Goal: Information Seeking & Learning: Learn about a topic

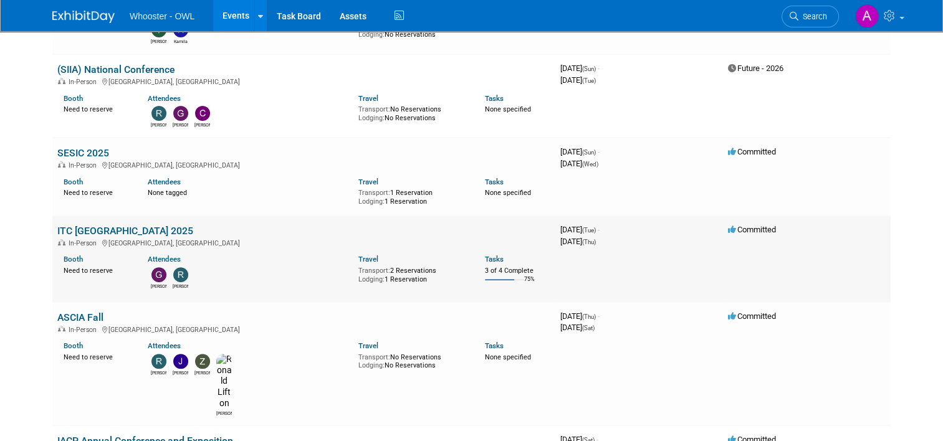
scroll to position [312, 0]
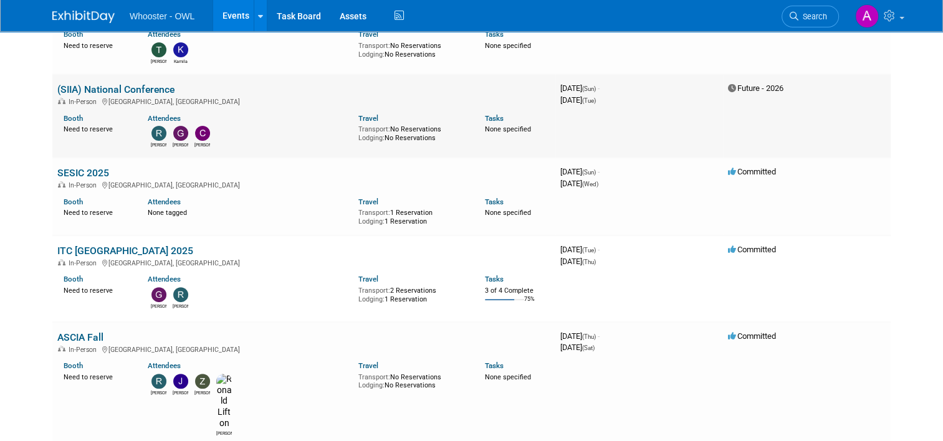
click at [701, 108] on td "3969216000 October 12, 2025 (Sun) - October 14, 2025 (Tue)" at bounding box center [639, 115] width 168 height 83
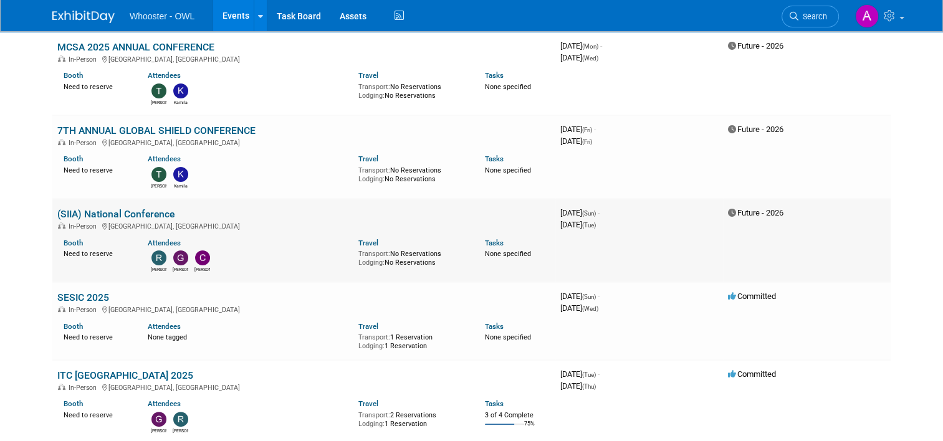
scroll to position [249, 0]
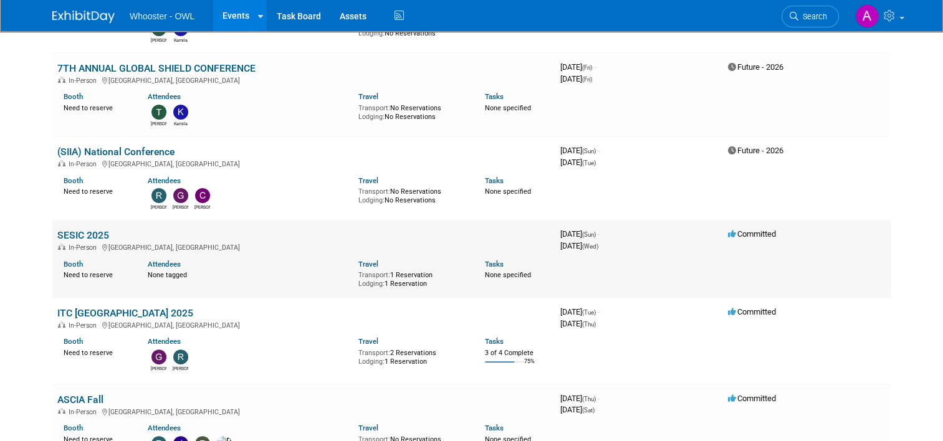
click at [64, 234] on link "SESIC 2025" at bounding box center [83, 235] width 52 height 12
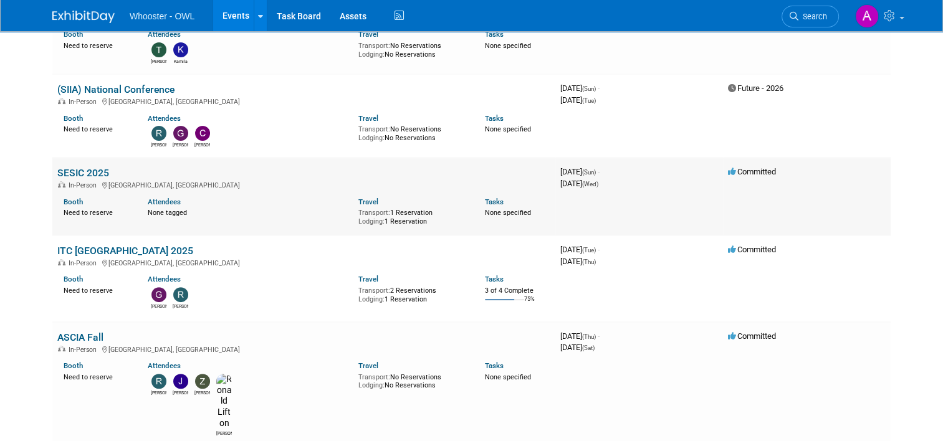
scroll to position [374, 0]
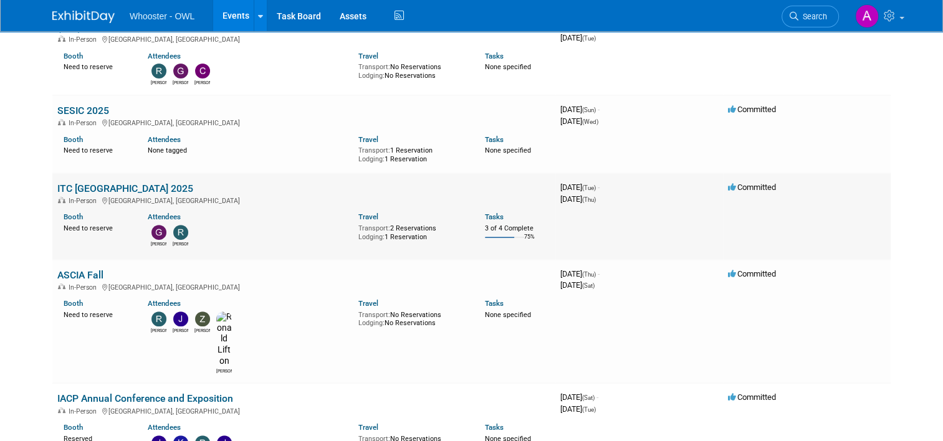
click at [126, 183] on link "ITC [GEOGRAPHIC_DATA] 2025" at bounding box center [125, 189] width 136 height 12
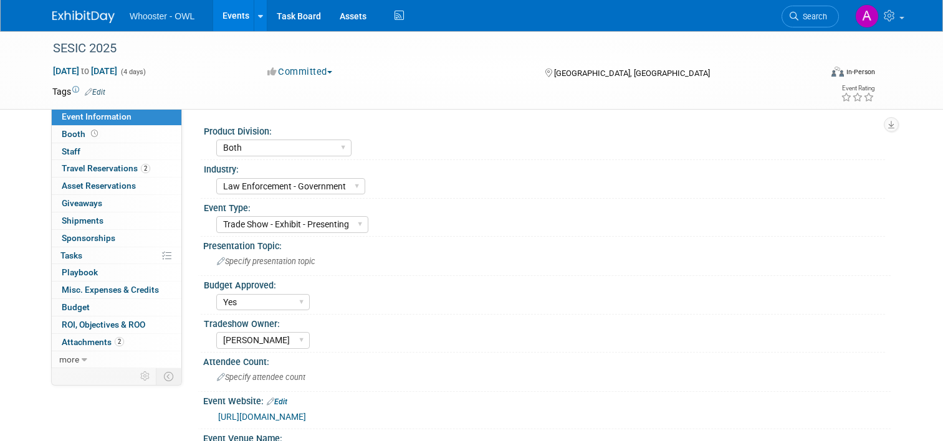
select select "Both"
select select "Law Enforcement - Government"
select select "Trade Show - Exhibit - Presenting"
select select "Yes"
select select "Kamila Castaneda"
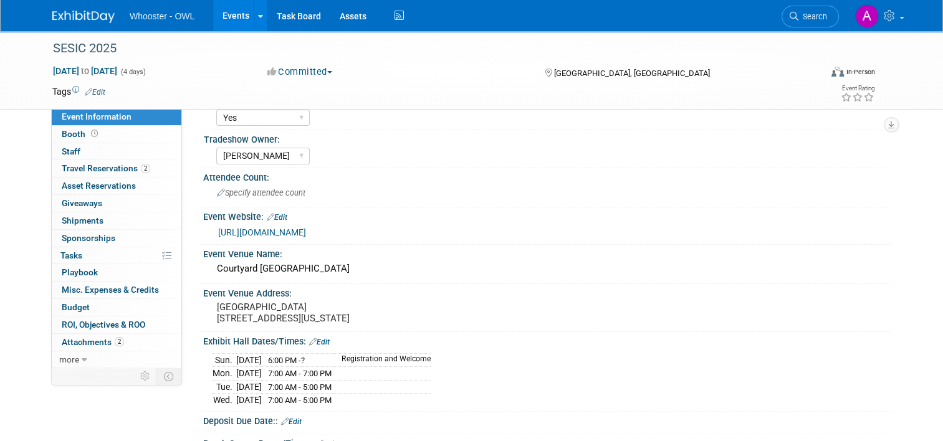
scroll to position [187, 0]
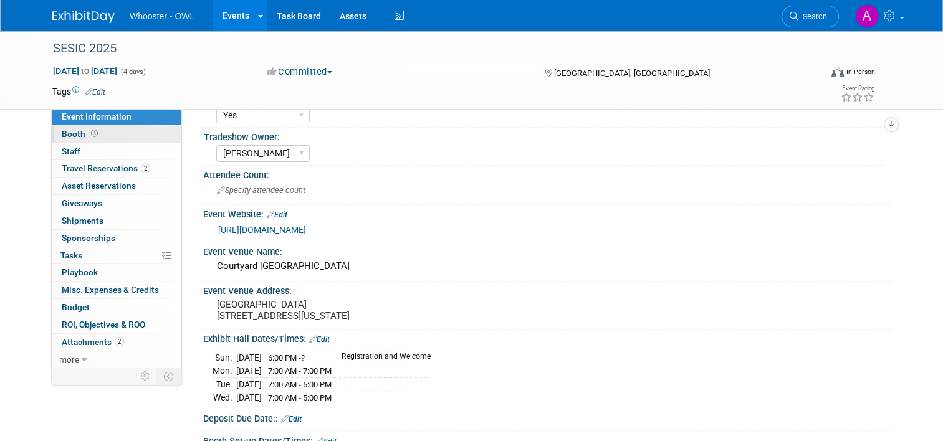
click at [111, 136] on link "Booth" at bounding box center [117, 134] width 130 height 17
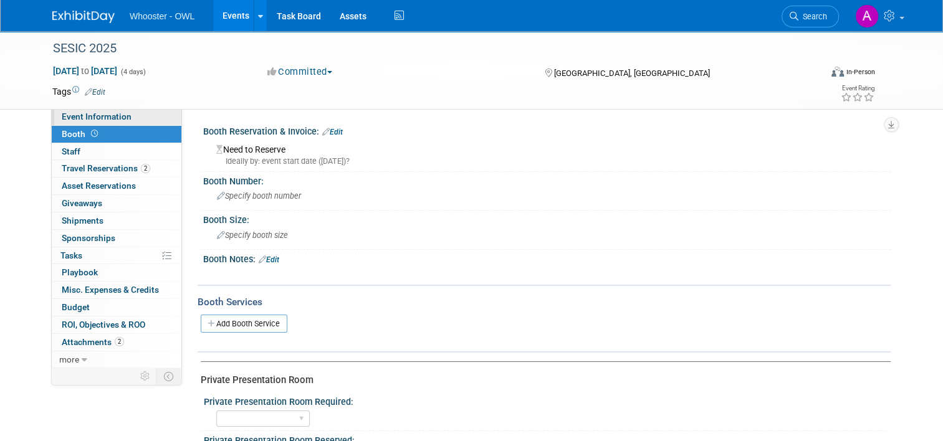
click at [114, 116] on span "Event Information" at bounding box center [97, 117] width 70 height 10
select select "Both"
select select "Law Enforcement - Government"
select select "Trade Show - Exhibit - Presenting"
select select "Yes"
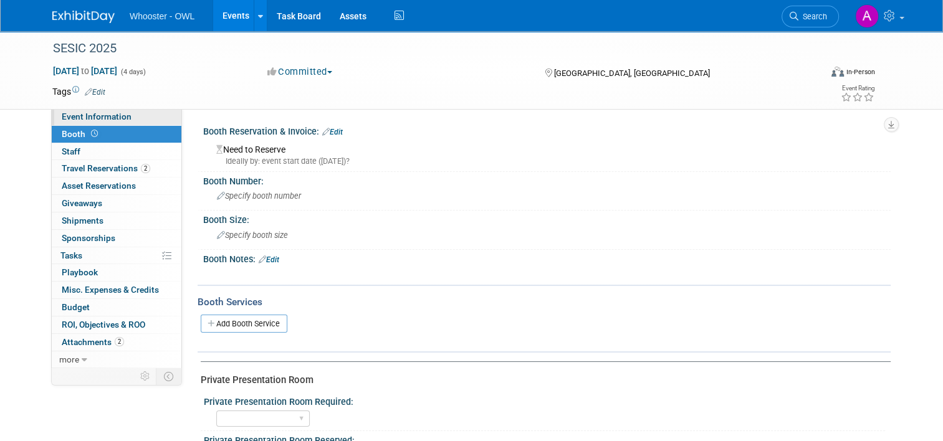
select select "[PERSON_NAME]"
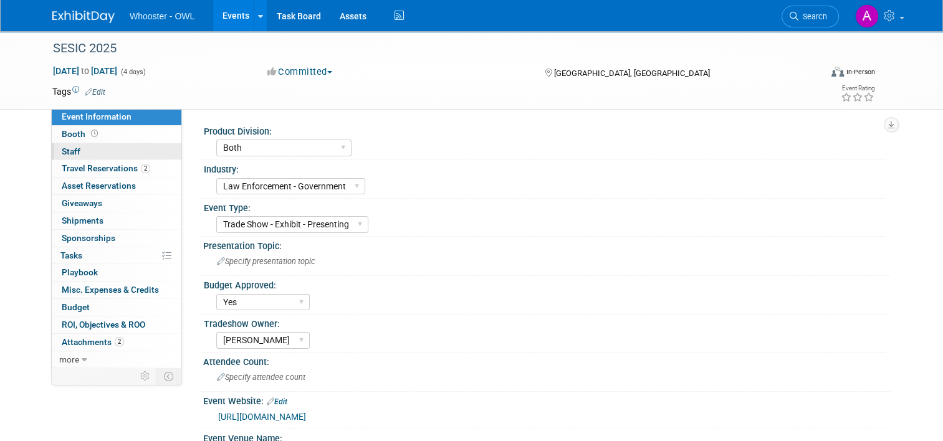
click at [98, 149] on link "0 Staff 0" at bounding box center [117, 151] width 130 height 17
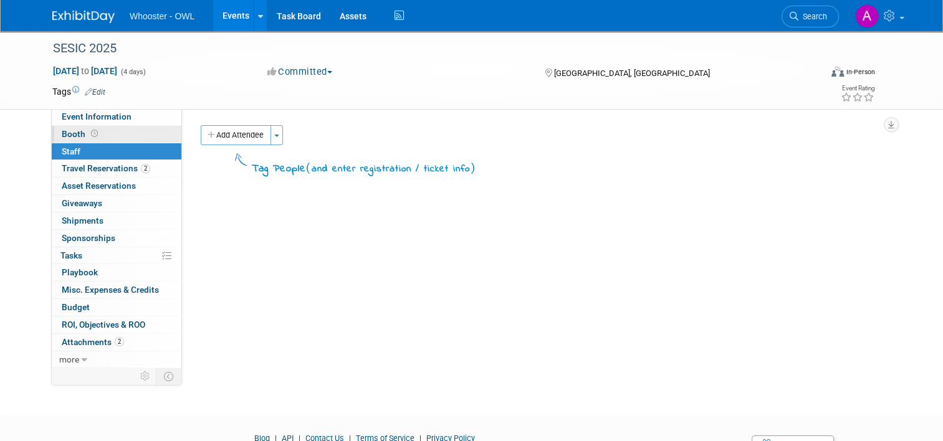
click at [95, 138] on link "Booth" at bounding box center [117, 134] width 130 height 17
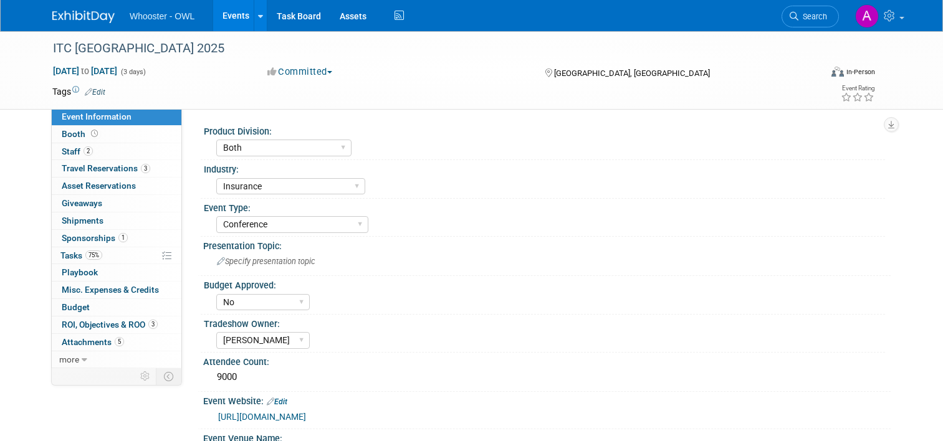
select select "Both"
select select "Insurance"
select select "Conference"
select select "No"
select select "Clare Southcombe"
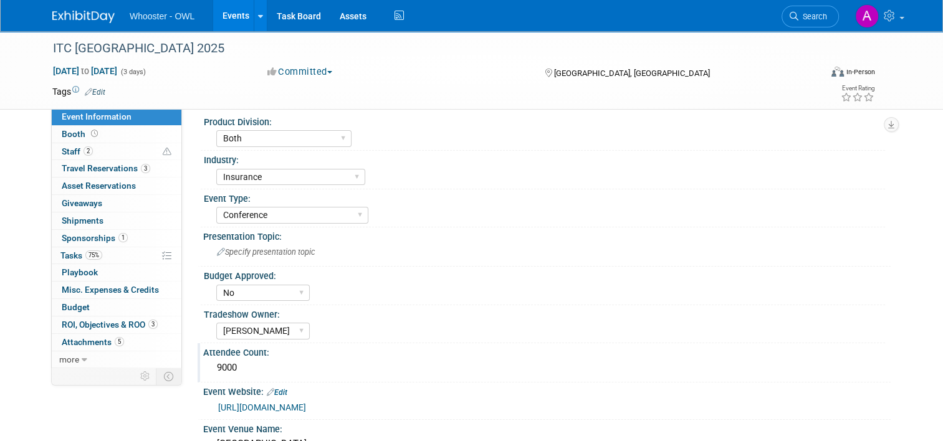
scroll to position [62, 0]
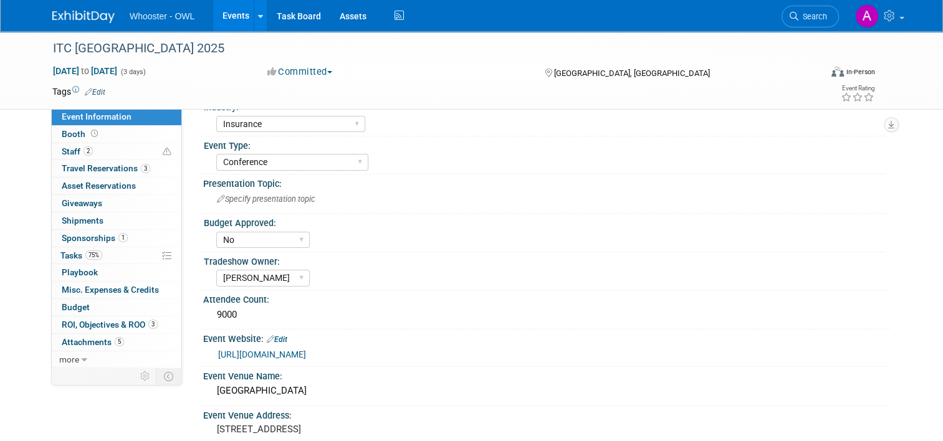
click at [306, 353] on link "https://vegas.insuretechconnect.com/2024agenda/the-2025-outlook-for-insurtechs" at bounding box center [262, 355] width 88 height 10
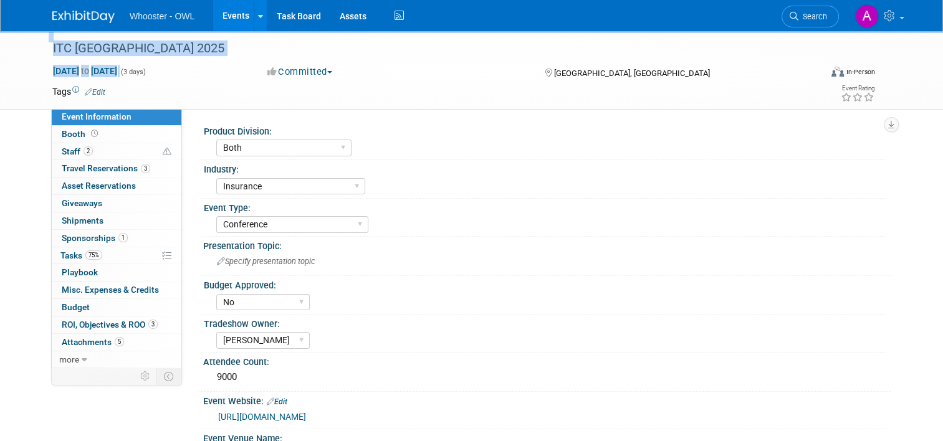
drag, startPoint x: 22, startPoint y: 47, endPoint x: 166, endPoint y: 69, distance: 145.0
click at [166, 69] on div "ITC Las Vegas 2025 Oct 14, 2025 to Oct 16, 2025 (3 days) Oct 14, 2025 to Oct 16…" at bounding box center [471, 70] width 943 height 79
drag, startPoint x: 166, startPoint y: 69, endPoint x: 131, endPoint y: 50, distance: 39.3
copy div "ITC Las Vegas 2025 Oct 14, 2025 to Oct 16, 2025"
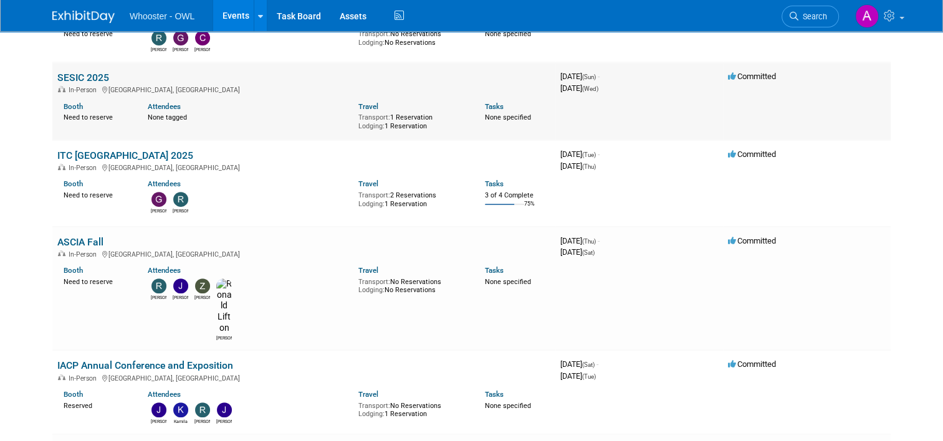
scroll to position [436, 0]
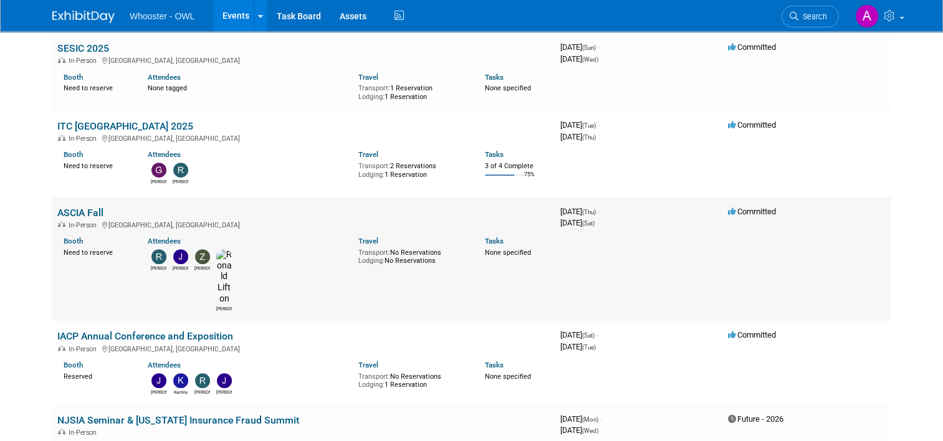
click at [75, 212] on link "ASCIA Fall" at bounding box center [80, 213] width 46 height 12
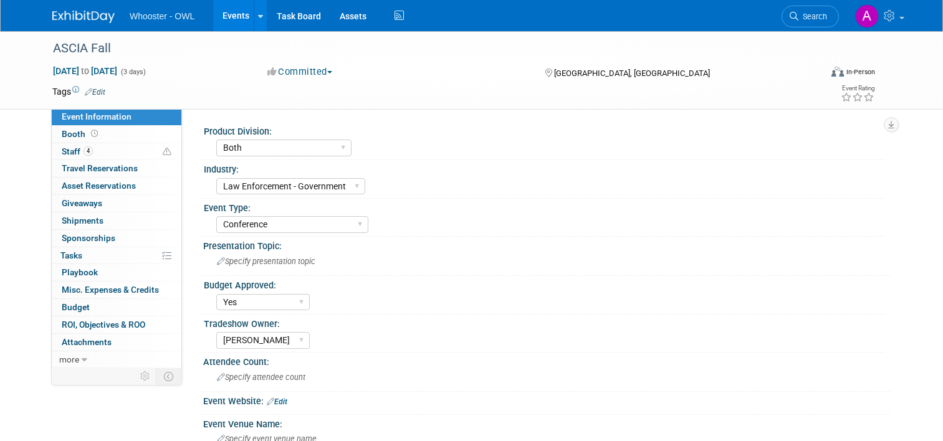
select select "Both"
select select "Law Enforcement - Government"
select select "Conference"
select select "Yes"
select select "Kamila Castaneda"
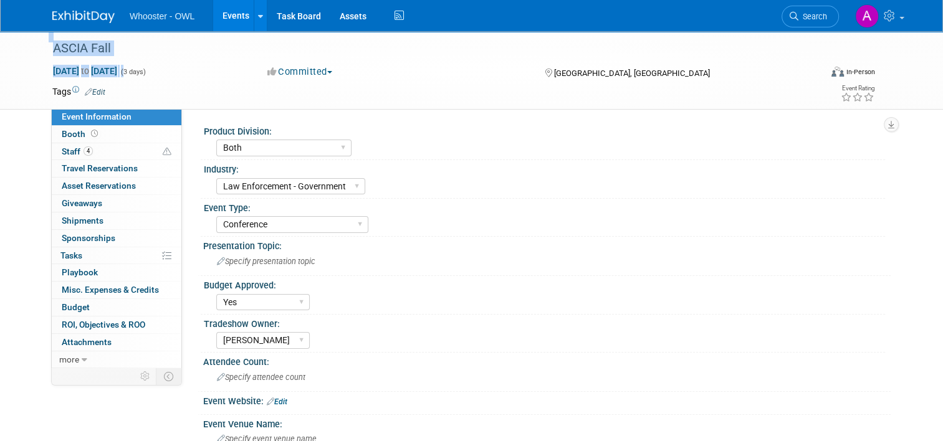
drag, startPoint x: 31, startPoint y: 45, endPoint x: 167, endPoint y: 69, distance: 138.6
click at [167, 69] on div "ASCIA Fall Oct 16, 2025 to Oct 18, 2025 (3 days) Oct 16, 2025 to Oct 18, 2025 C…" at bounding box center [471, 70] width 943 height 79
copy div "ASCIA Fall Oct 16, 2025 to Oct 18, 2025 ("
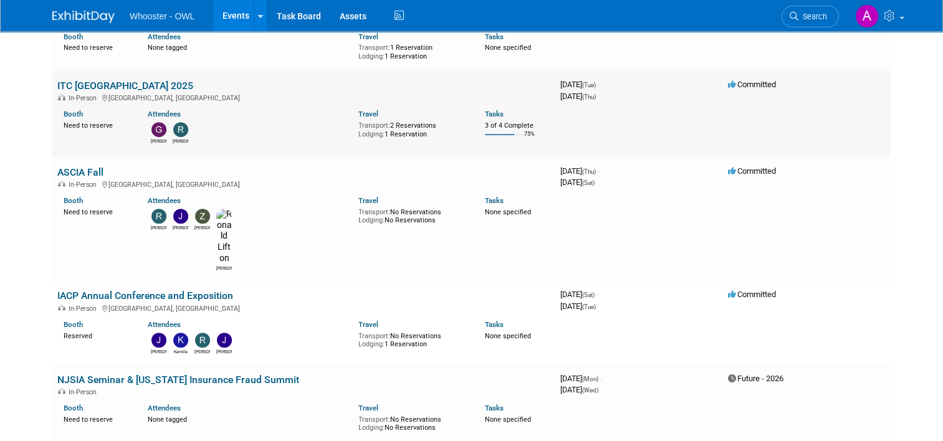
scroll to position [498, 0]
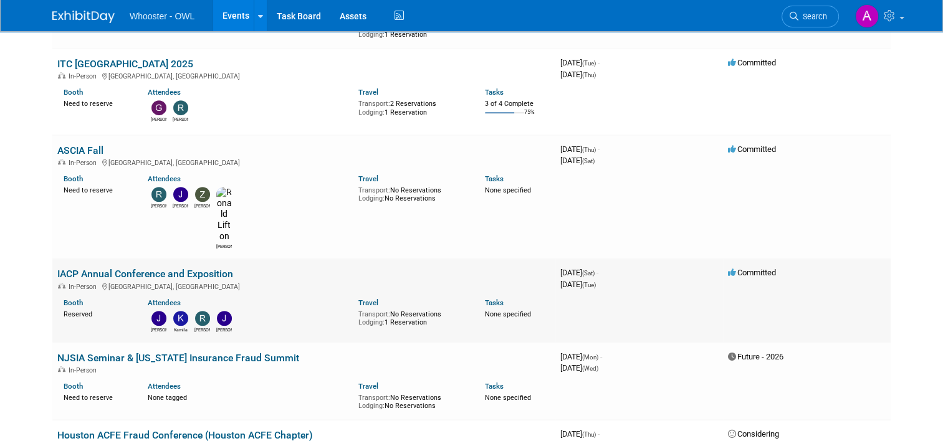
click at [112, 268] on link "IACP Annual Conference and Exposition" at bounding box center [145, 274] width 176 height 12
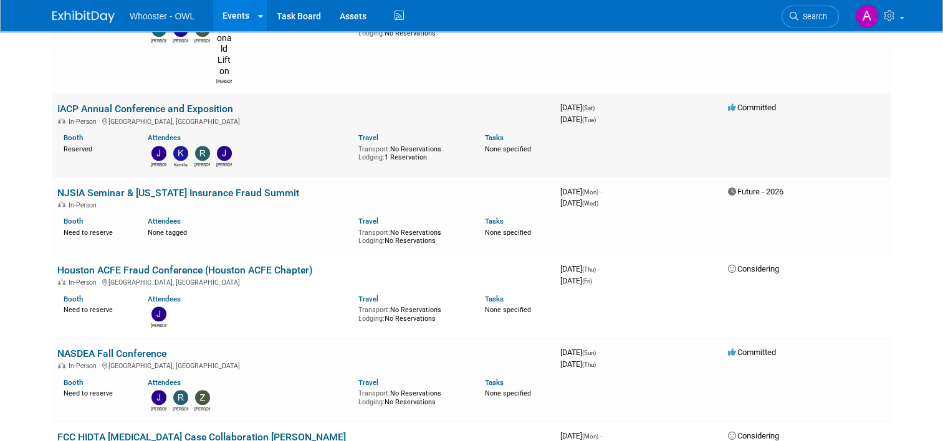
scroll to position [685, 0]
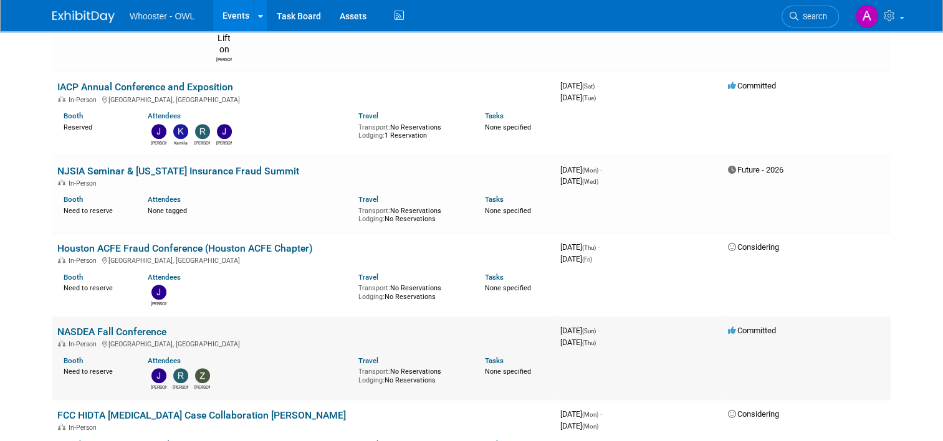
click at [138, 326] on link "NASDEA Fall Conference" at bounding box center [111, 332] width 109 height 12
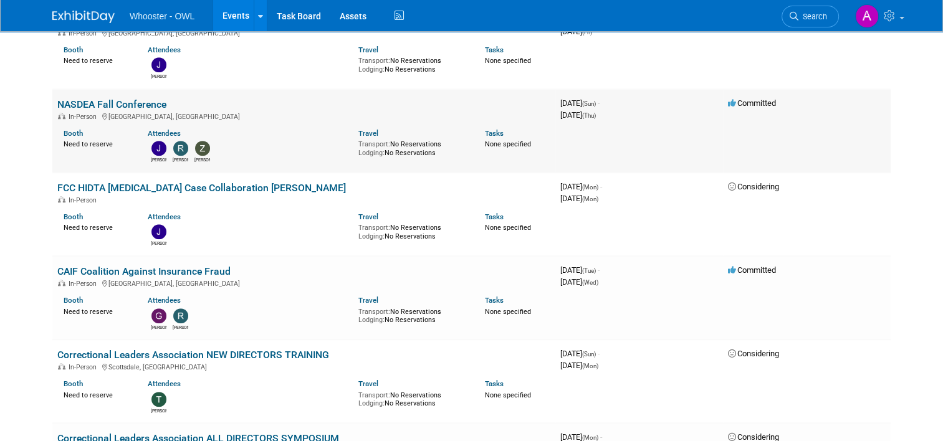
scroll to position [935, 0]
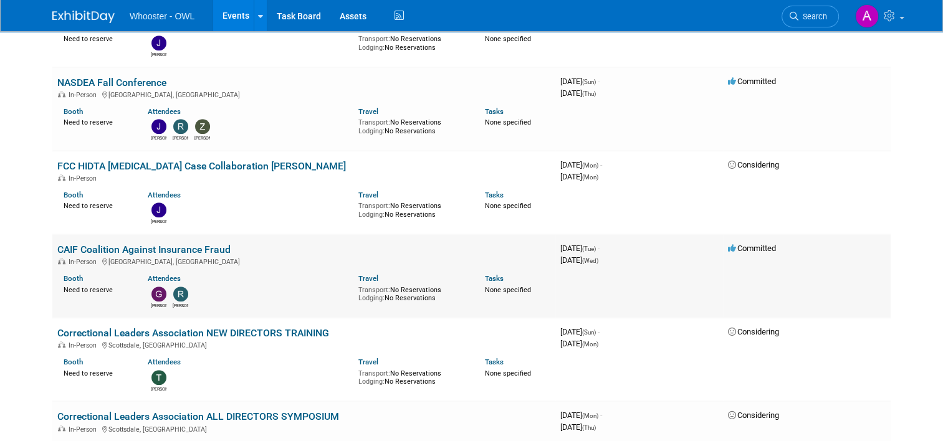
click at [177, 244] on link "CAIF Coalition Against Insurance Fraud" at bounding box center [143, 250] width 173 height 12
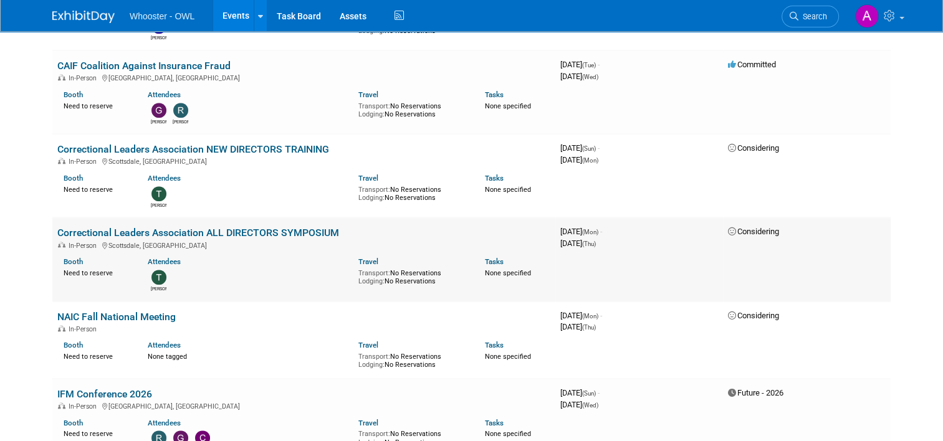
scroll to position [1085, 0]
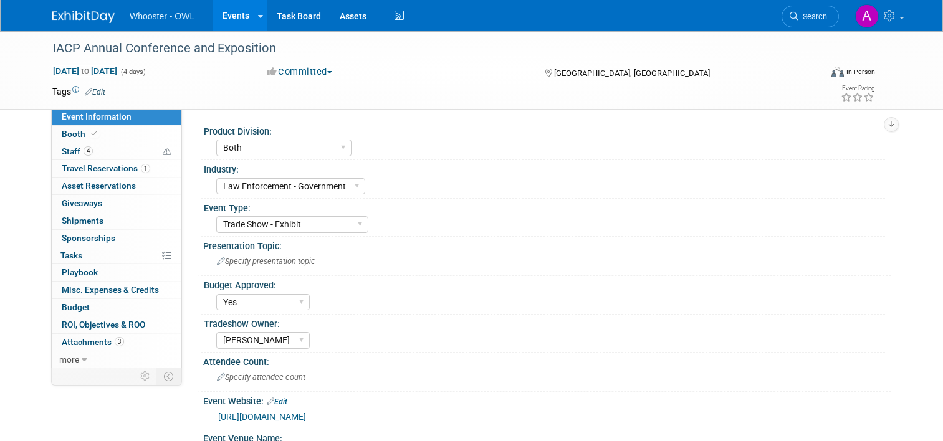
select select "Both"
select select "Law Enforcement - Government"
select select "Trade Show - Exhibit"
select select "Yes"
select select "[PERSON_NAME]"
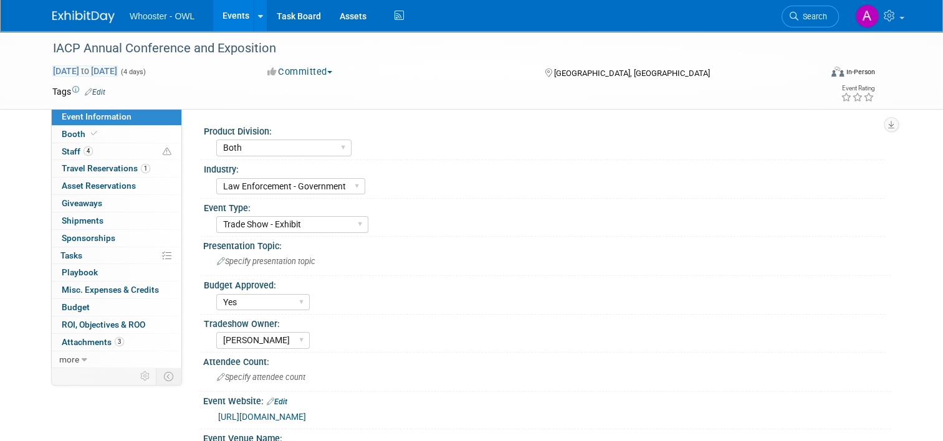
drag, startPoint x: 51, startPoint y: 46, endPoint x: 160, endPoint y: 71, distance: 111.2
click at [160, 71] on div "IACP Annual Conference and Exposition Oct 18, 2025 to Oct 21, 2025 (4 days) Oct…" at bounding box center [471, 70] width 857 height 78
copy div "IACP Annual Conference and Exposition Oct 18, 2025 to Oct 21, 2025"
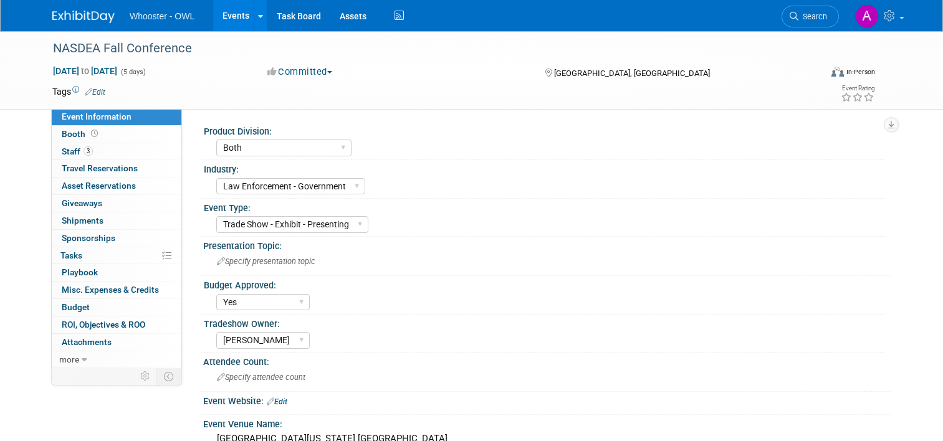
select select "Both"
select select "Law Enforcement - Government"
select select "Trade Show - Exhibit - Presenting"
select select "Yes"
select select "[PERSON_NAME]"
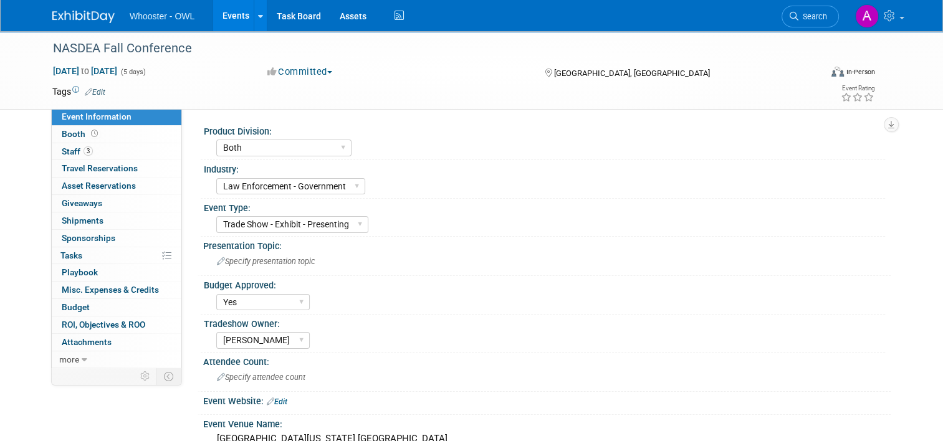
drag, startPoint x: 37, startPoint y: 50, endPoint x: 156, endPoint y: 65, distance: 120.0
click at [156, 65] on div "NASDEA Fall Conference Nov 2, 2025 to Nov 6, 2025 (5 days) Nov 2, 2025 to Nov 6…" at bounding box center [471, 70] width 857 height 78
copy div "NASDEA Fall Conference Nov 2, 2025 to Nov 6, 2025"
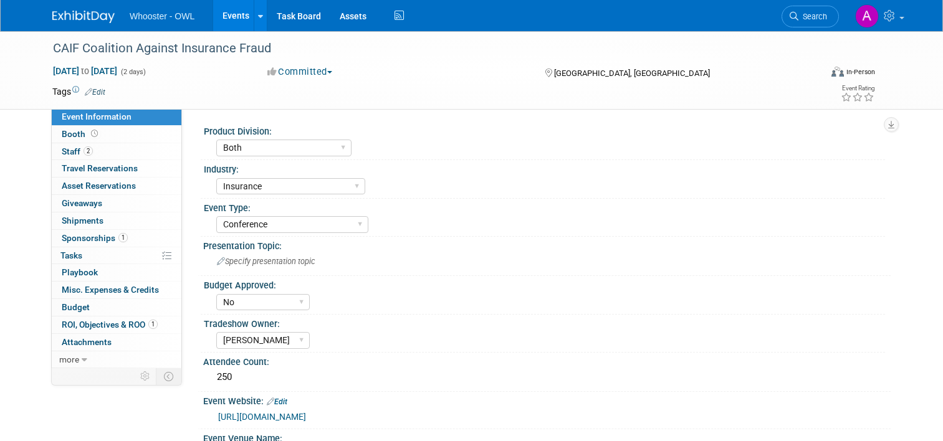
select select "Both"
select select "Insurance"
select select "Conference"
select select "No"
select select "[PERSON_NAME]"
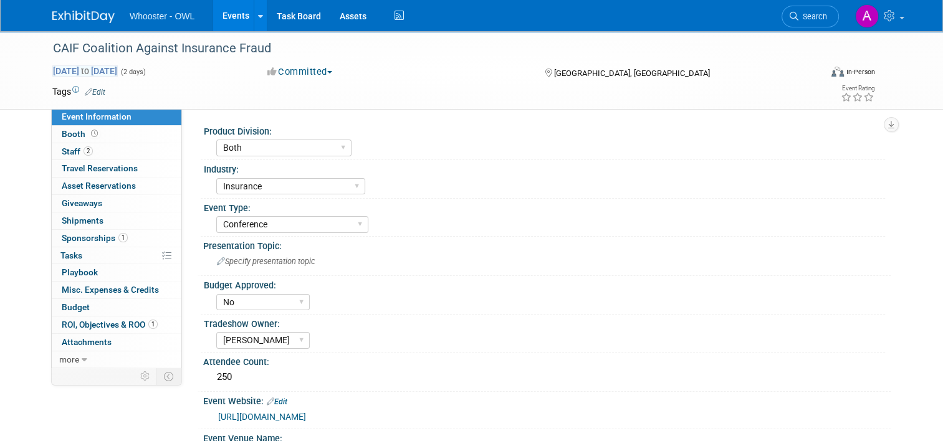
drag, startPoint x: 40, startPoint y: 40, endPoint x: 153, endPoint y: 75, distance: 118.1
click at [153, 75] on div "CAIF Coalition Against Insurance Fraud [DATE] to [DATE] (2 days) [DATE] to [DAT…" at bounding box center [471, 70] width 857 height 78
copy div "CAIF Coalition Against Insurance Fraud [DATE] to [DATE]"
